Goal: Navigation & Orientation: Find specific page/section

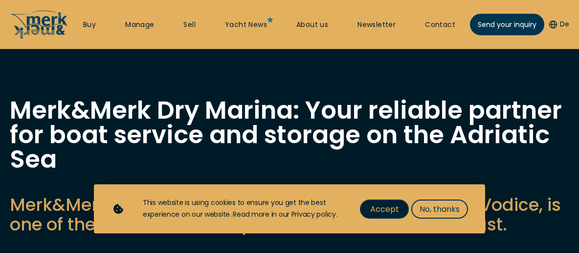
click at [391, 205] on span "Accept" at bounding box center [384, 209] width 29 height 12
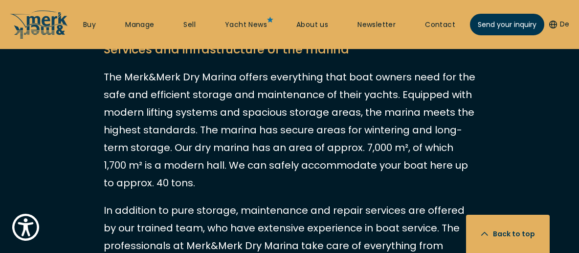
scroll to position [1470, 0]
click at [90, 25] on link "Buy" at bounding box center [89, 25] width 13 height 10
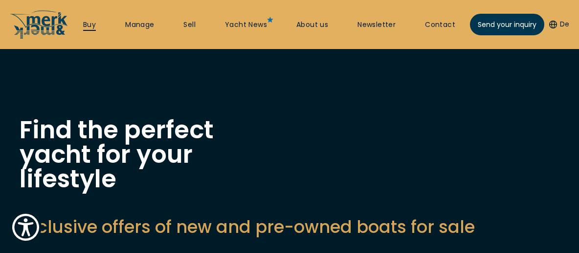
click at [90, 25] on link "Buy" at bounding box center [89, 25] width 13 height 10
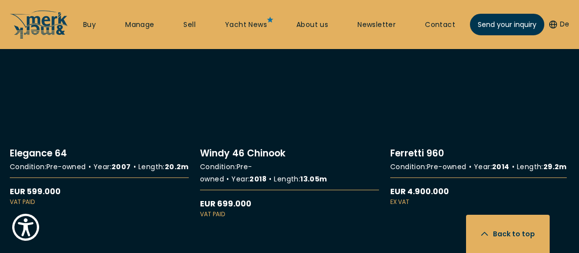
scroll to position [11094, 0]
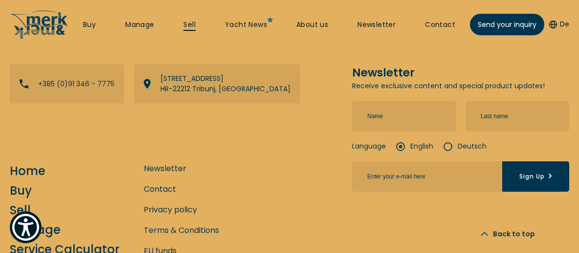
click at [194, 25] on link "Sell" at bounding box center [190, 25] width 12 height 10
select select "sell"
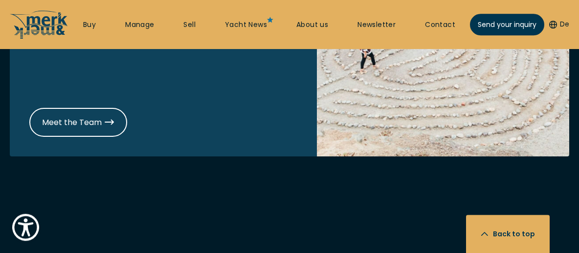
scroll to position [787, 0]
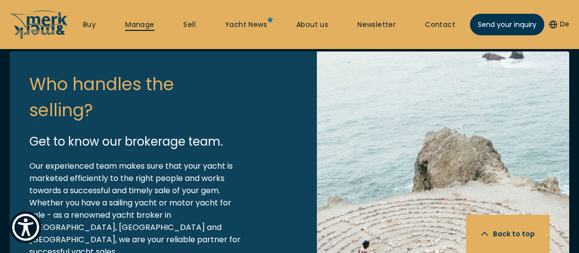
click at [148, 22] on link "Manage" at bounding box center [139, 25] width 29 height 10
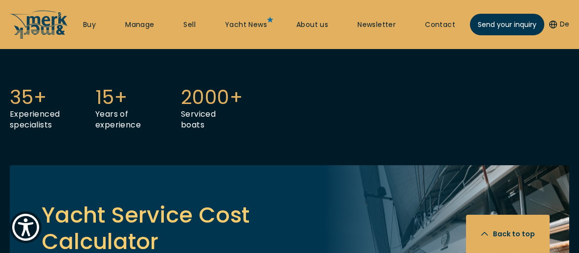
scroll to position [420, 0]
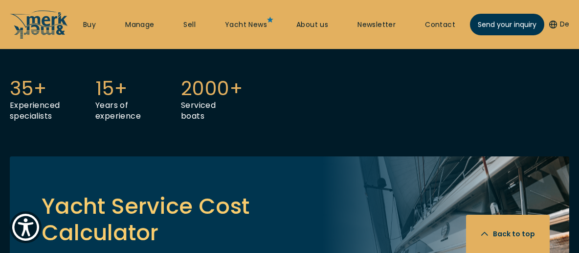
click at [560, 23] on button "De" at bounding box center [560, 25] width 20 height 10
